Goal: Task Accomplishment & Management: Manage account settings

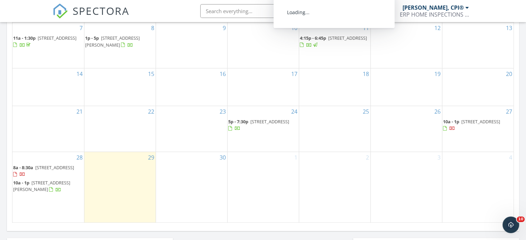
scroll to position [415, 0]
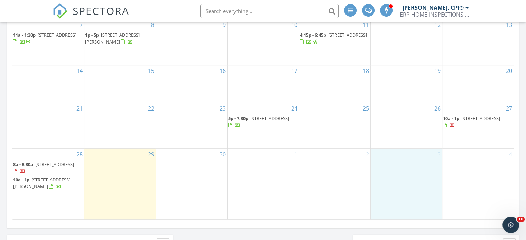
click at [378, 166] on div "3" at bounding box center [406, 184] width 71 height 71
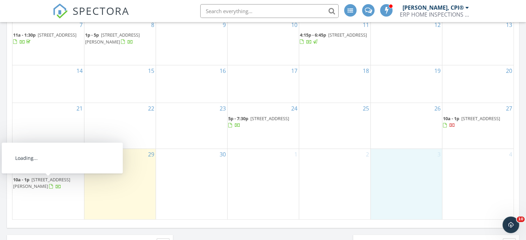
click at [51, 178] on span "1308 Hollow Glen Ct, Riviera Beach 21226" at bounding box center [41, 183] width 57 height 13
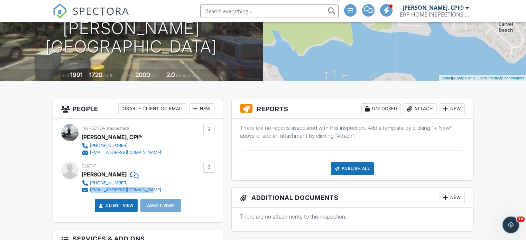
drag, startPoint x: 156, startPoint y: 191, endPoint x: 94, endPoint y: 188, distance: 62.4
click at [92, 190] on div "[PHONE_NUMBER] [EMAIL_ADDRESS][DOMAIN_NAME]" at bounding box center [124, 187] width 85 height 14
copy div "[EMAIL_ADDRESS][DOMAIN_NAME]"
